Goal: Communication & Community: Ask a question

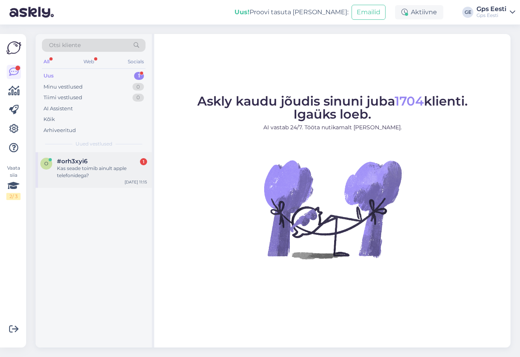
click at [80, 167] on div "Kas seade toimib ainult apple telefonidega?" at bounding box center [102, 172] width 90 height 14
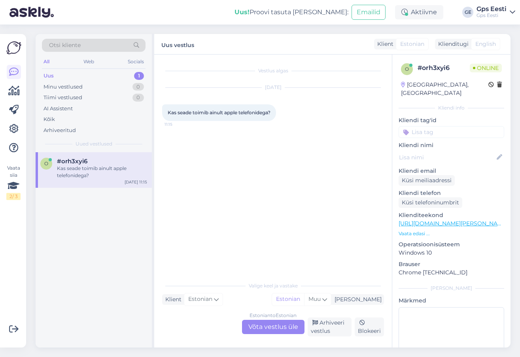
click at [268, 324] on div "Estonian to Estonian Võta vestlus üle" at bounding box center [273, 327] width 63 height 14
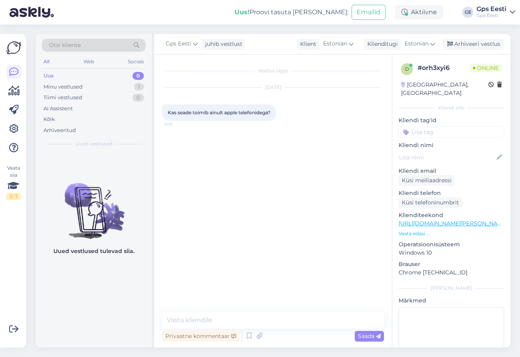
click at [462, 220] on link "[URL][DOMAIN_NAME][PERSON_NAME]" at bounding box center [453, 223] width 109 height 7
click at [476, 220] on link "[URL][DOMAIN_NAME][PERSON_NAME]" at bounding box center [453, 223] width 109 height 7
click at [226, 322] on textarea at bounding box center [273, 320] width 222 height 17
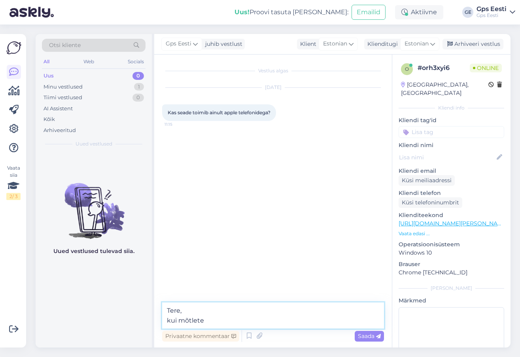
paste textarea "MagSafe juhtmevaba laadija/hoidik"
click at [205, 321] on textarea "Tere, kui mõtlete MagSafe juhtmevaba laadija/hoidik"" at bounding box center [273, 316] width 222 height 26
click at [340, 322] on textarea "Tere, kui mõtlete "MagSafe juhtmevaba laadija/hoidik"" at bounding box center [273, 316] width 222 height 26
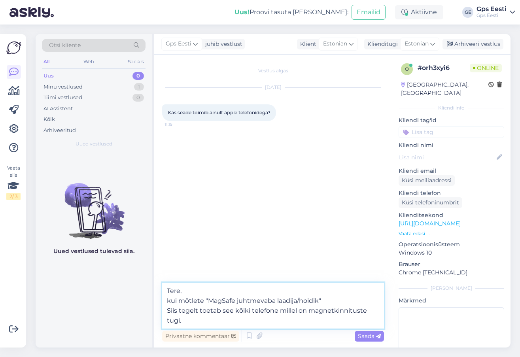
type textarea "Tere, kui mõtlete "MagSafe juhtmevaba laadija/hoidik" Siis tegelt toetab see kõ…"
